Goal: Task Accomplishment & Management: Use online tool/utility

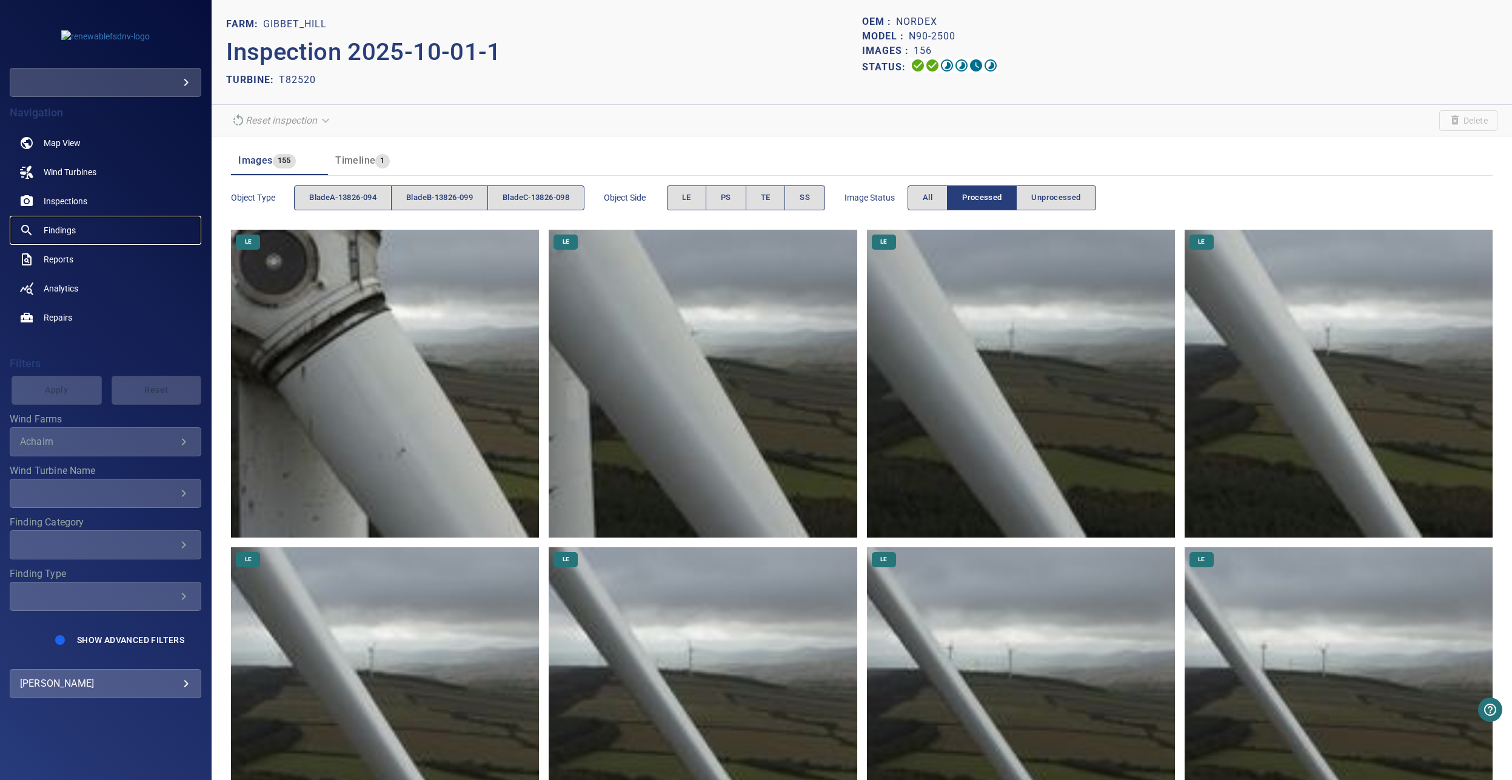
click at [73, 230] on span "Findings" at bounding box center [60, 230] width 32 height 12
click at [1066, 190] on button "Unprocessed" at bounding box center [1055, 197] width 79 height 25
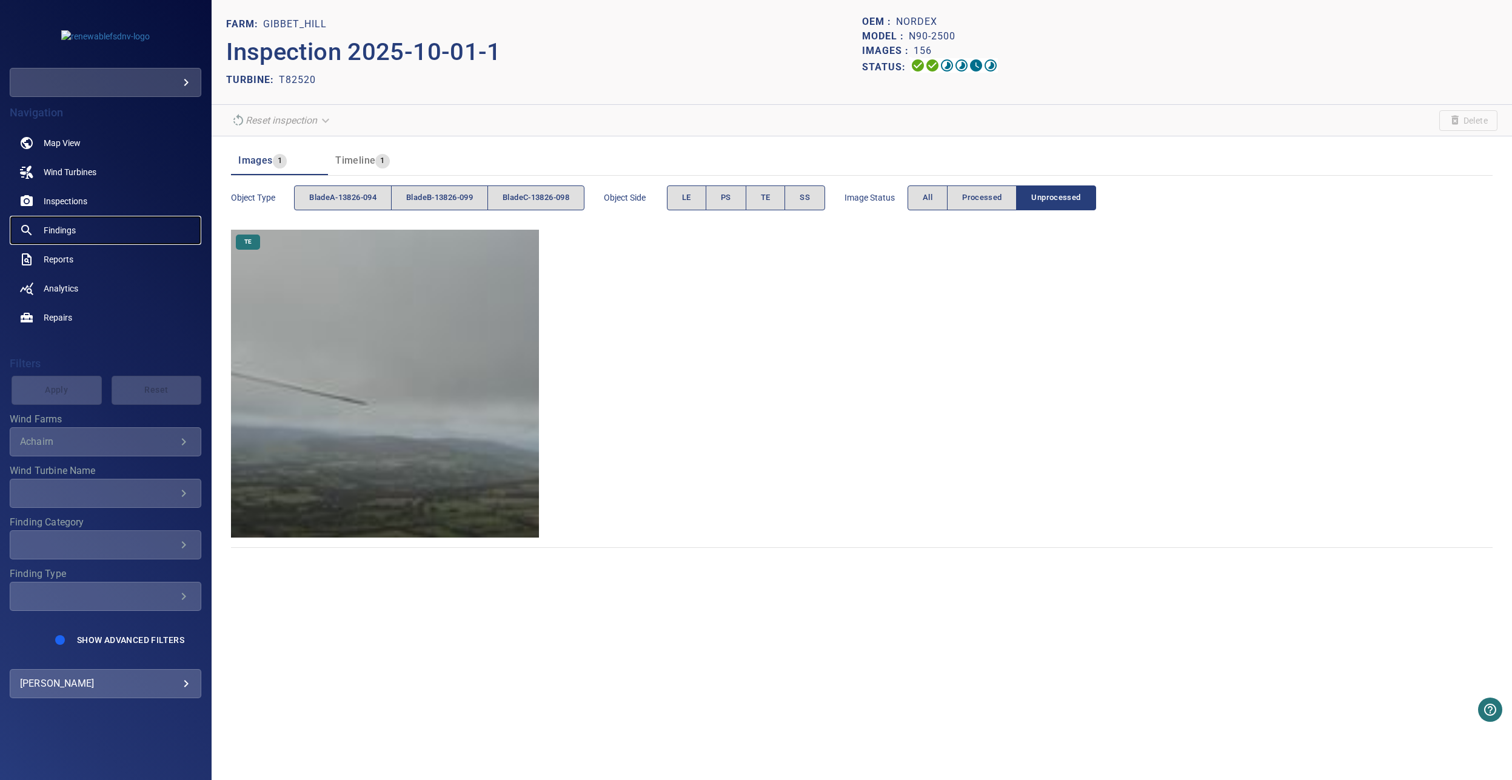
click at [58, 229] on span "Findings" at bounding box center [60, 230] width 32 height 12
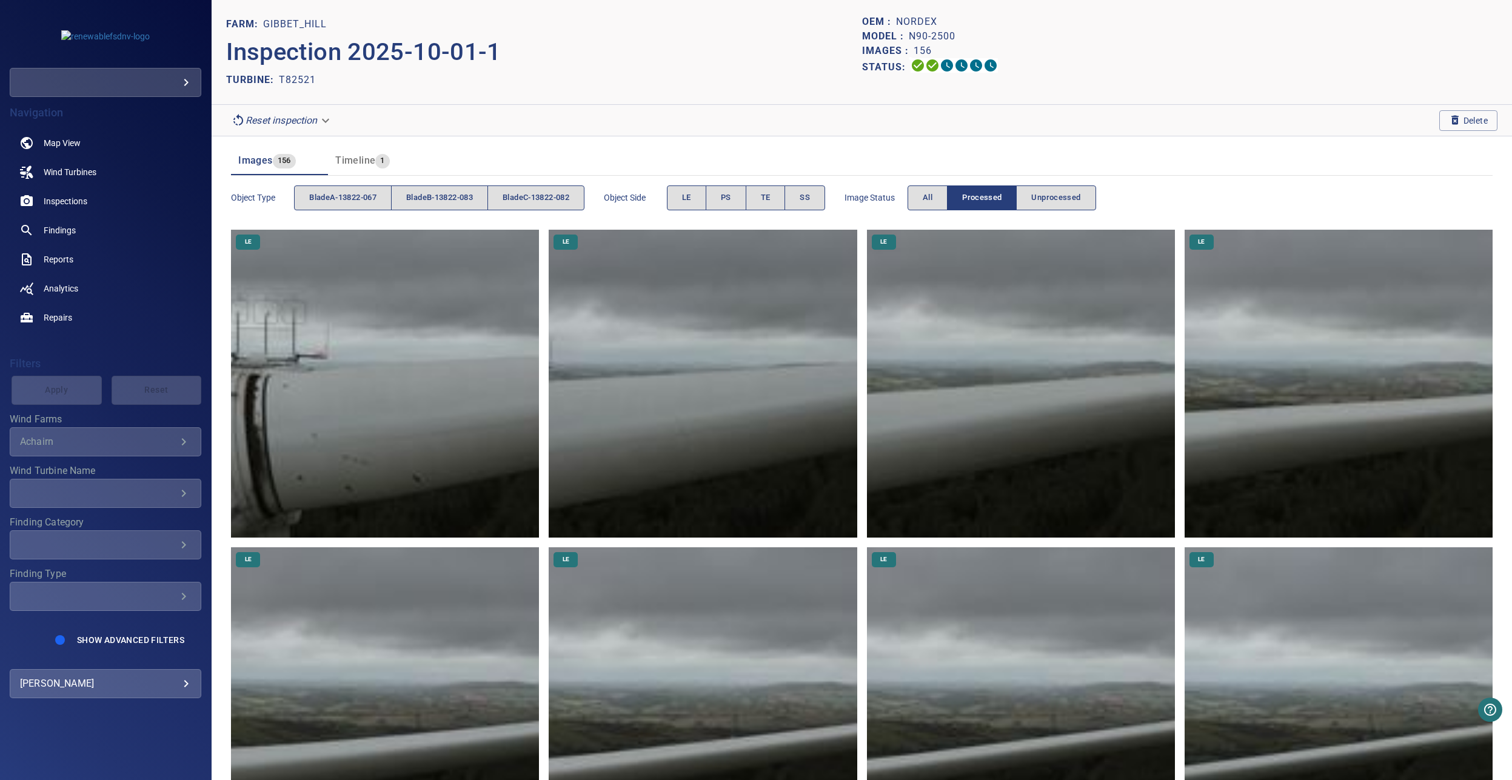
click at [332, 116] on body "**********" at bounding box center [756, 390] width 1512 height 780
click at [552, 99] on div at bounding box center [756, 390] width 1512 height 780
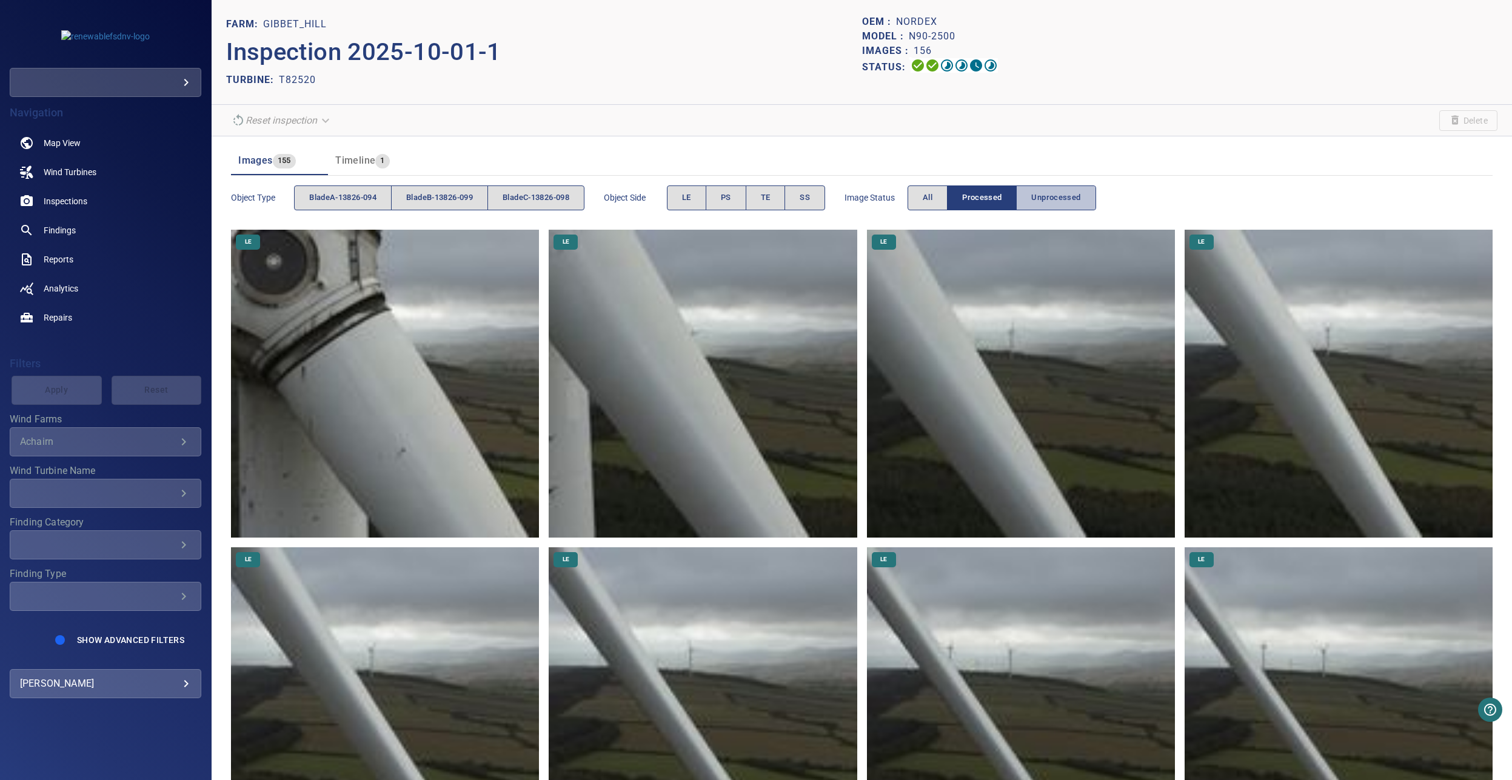
click at [1061, 196] on span "Unprocessed" at bounding box center [1055, 198] width 49 height 14
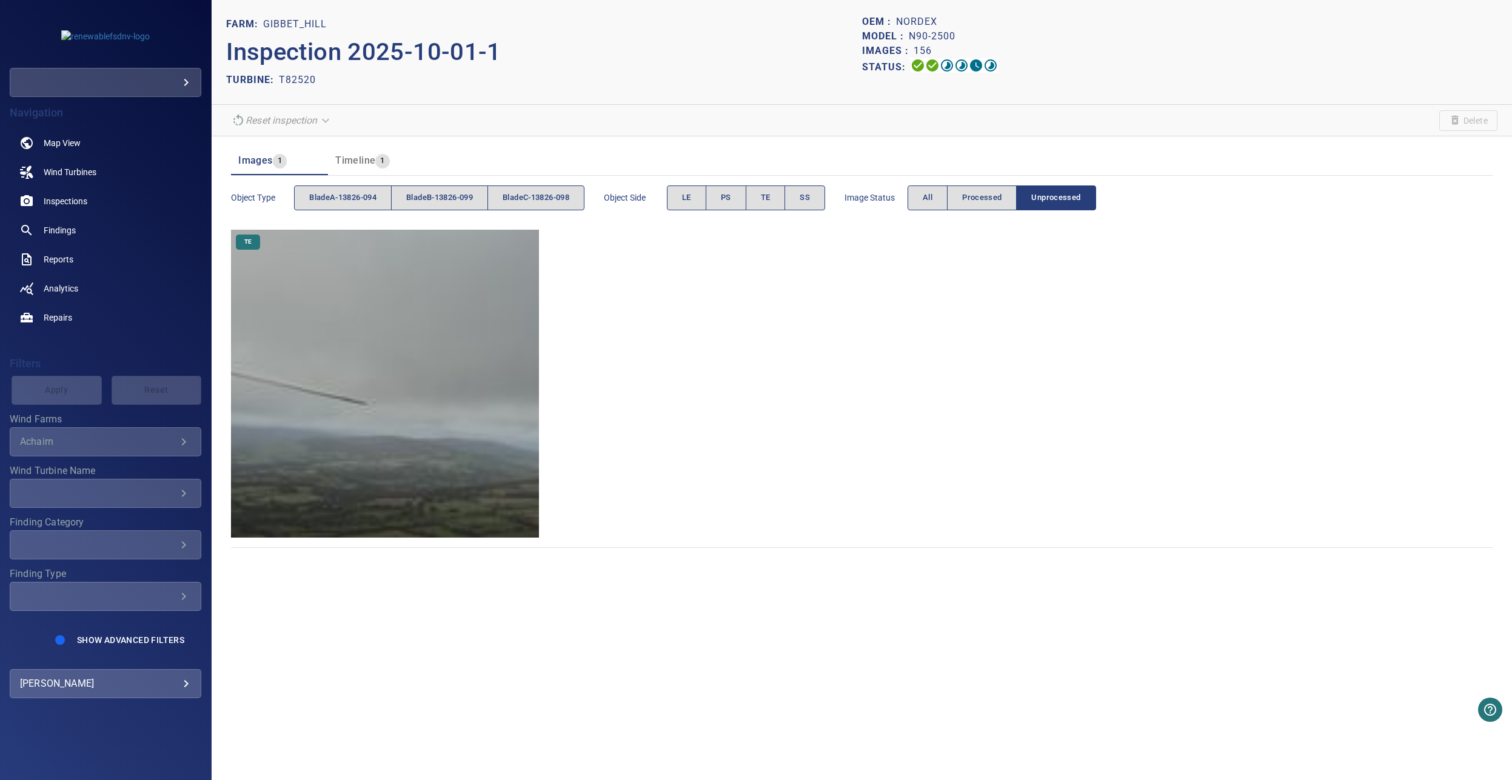
click at [446, 318] on img at bounding box center [385, 384] width 308 height 308
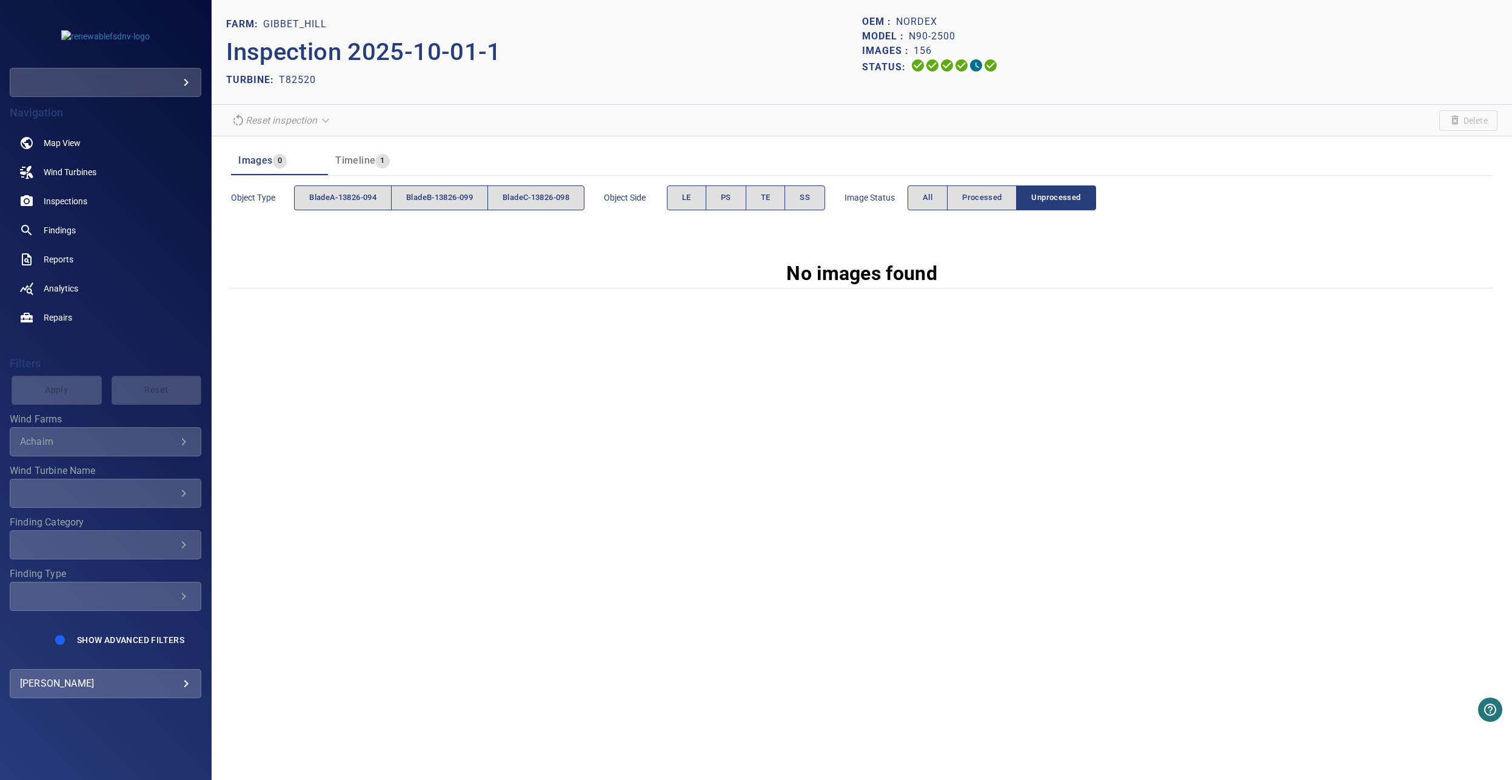
click at [996, 183] on div "Image Status All Processed Unprocessed" at bounding box center [970, 198] width 252 height 35
click at [997, 197] on span "Processed" at bounding box center [981, 198] width 39 height 14
